Goal: Find specific page/section: Find specific page/section

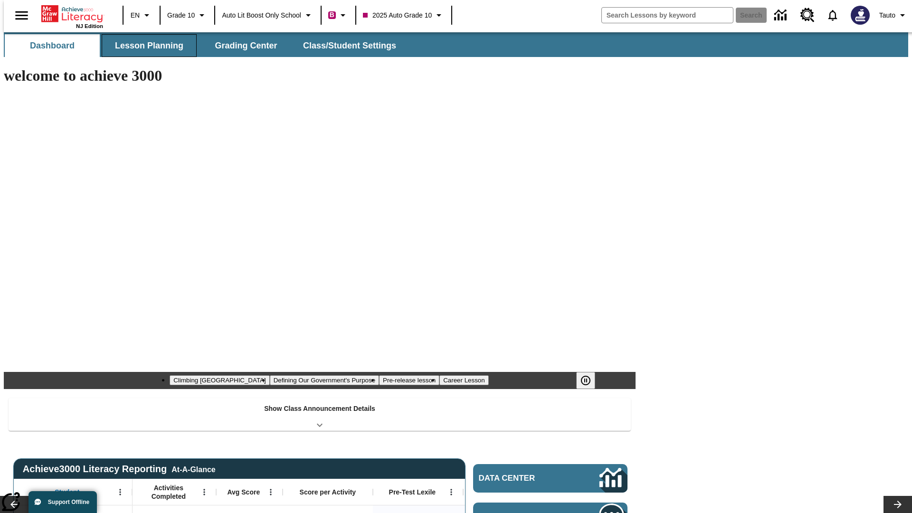
click at [145, 46] on button "Lesson Planning" at bounding box center [149, 45] width 95 height 23
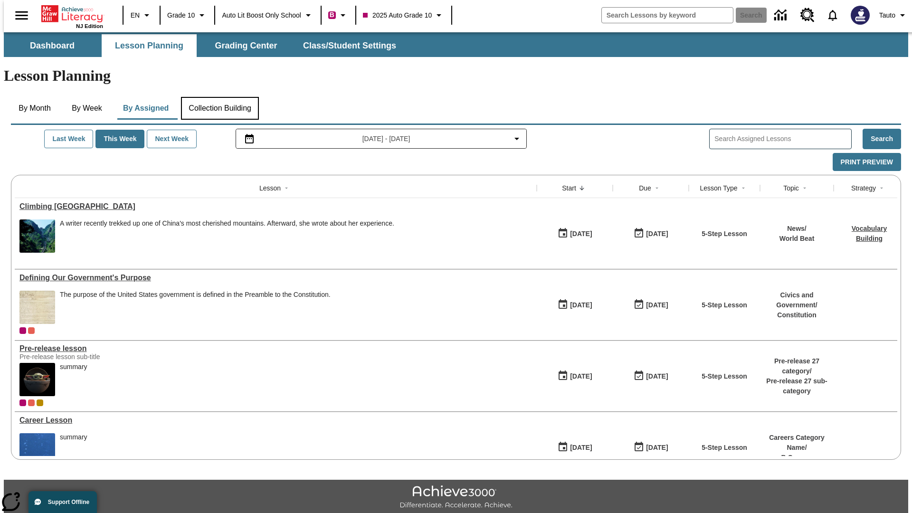
click at [219, 97] on button "Collection Building" at bounding box center [220, 108] width 78 height 23
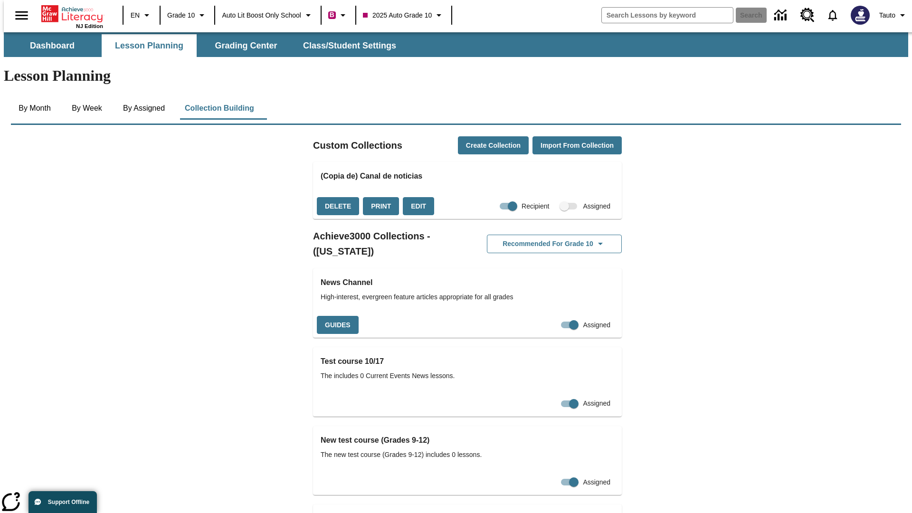
checkbox input "true"
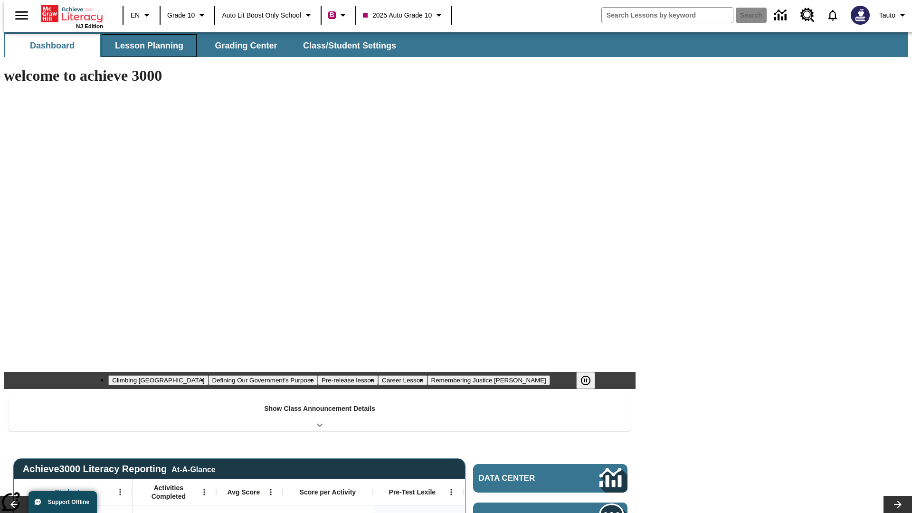
click at [145, 46] on button "Lesson Planning" at bounding box center [149, 45] width 95 height 23
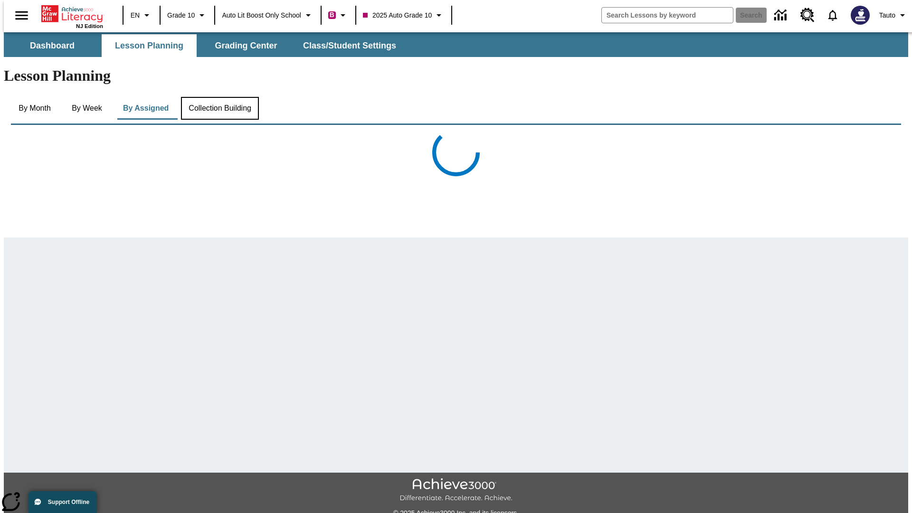
click at [219, 97] on button "Collection Building" at bounding box center [220, 108] width 78 height 23
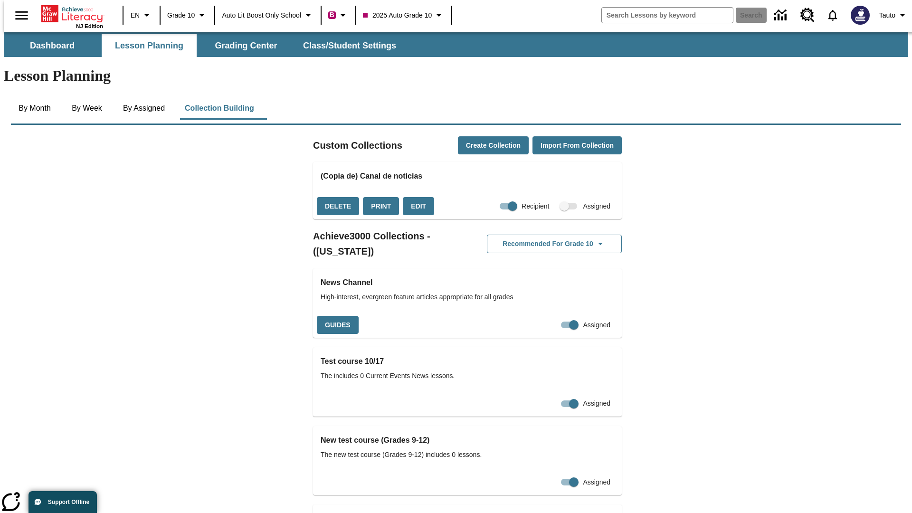
checkbox input "false"
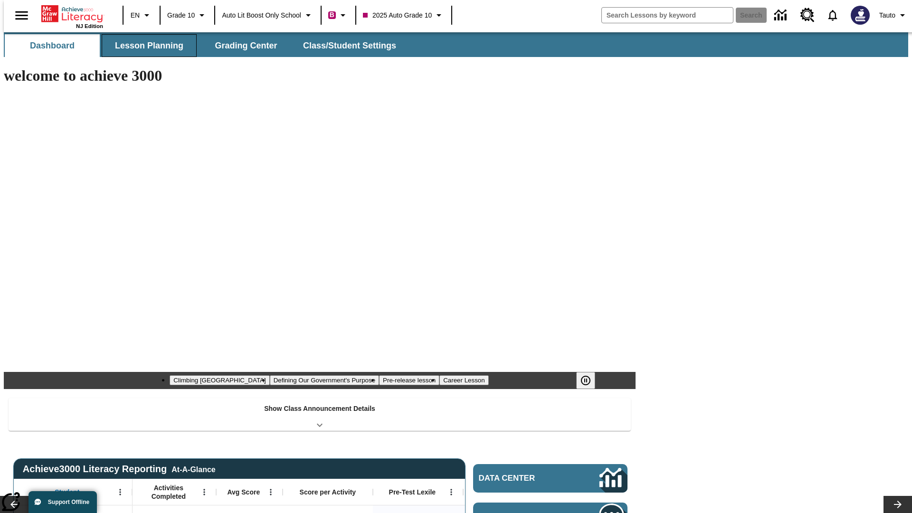
click at [145, 46] on button "Lesson Planning" at bounding box center [149, 45] width 95 height 23
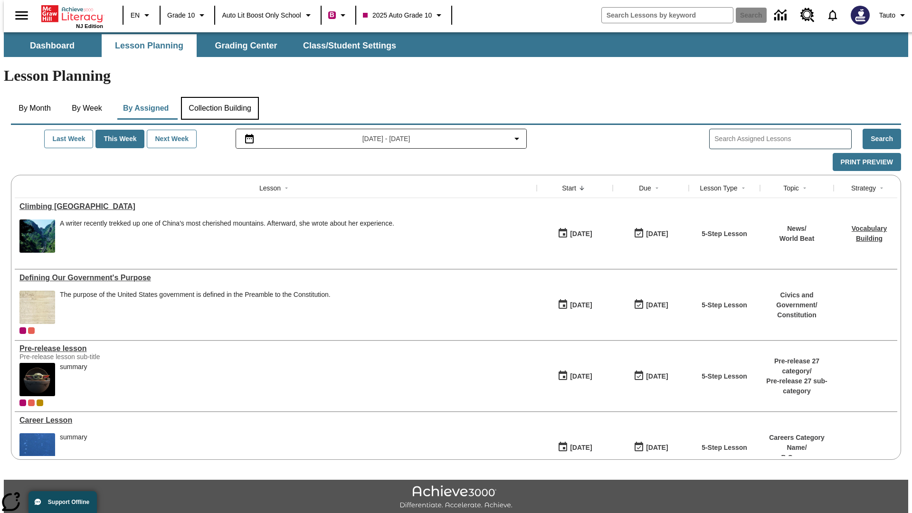
click at [219, 97] on button "Collection Building" at bounding box center [220, 108] width 78 height 23
